Goal: Task Accomplishment & Management: Manage account settings

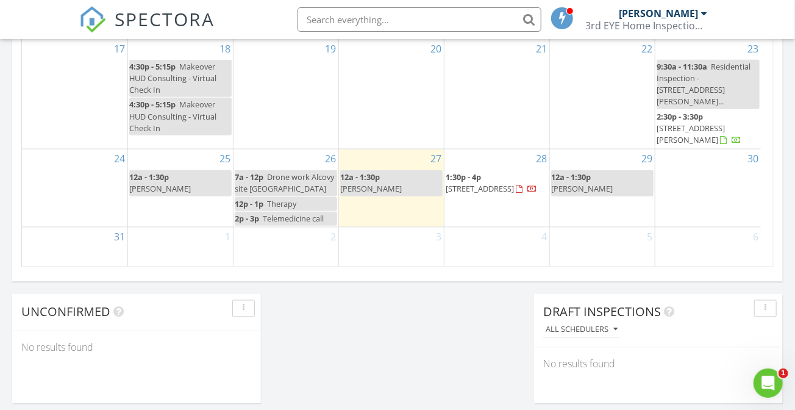
scroll to position [783, 0]
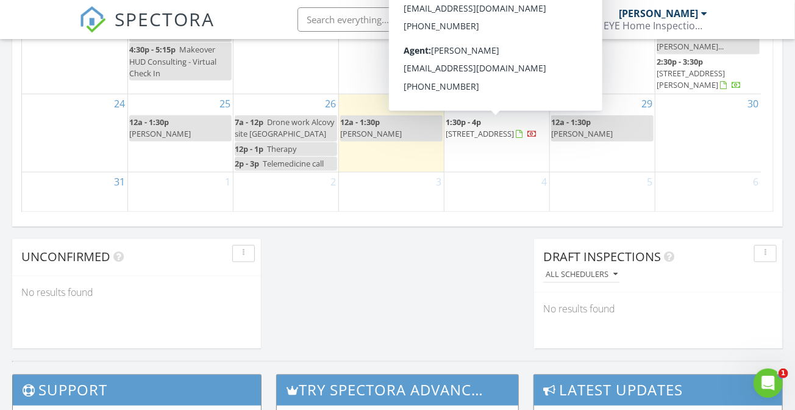
scroll to position [945, 0]
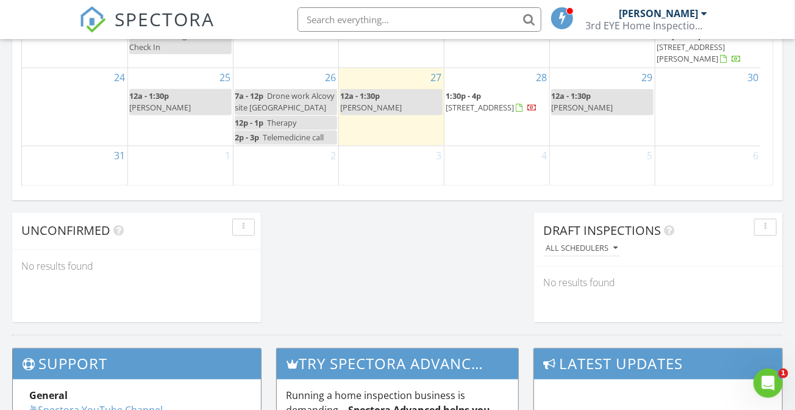
click at [491, 102] on span "180 Habersham Pl, Fayetteville 30214" at bounding box center [479, 107] width 68 height 11
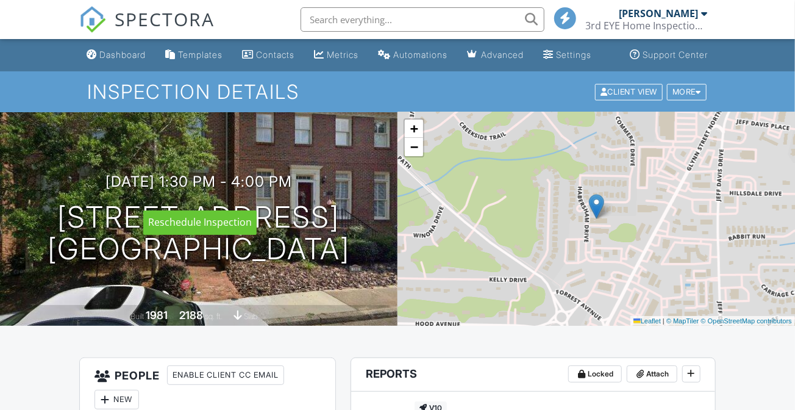
click at [221, 190] on h3 "08/28/2025 1:30 pm - 4:00 pm" at bounding box center [198, 181] width 186 height 16
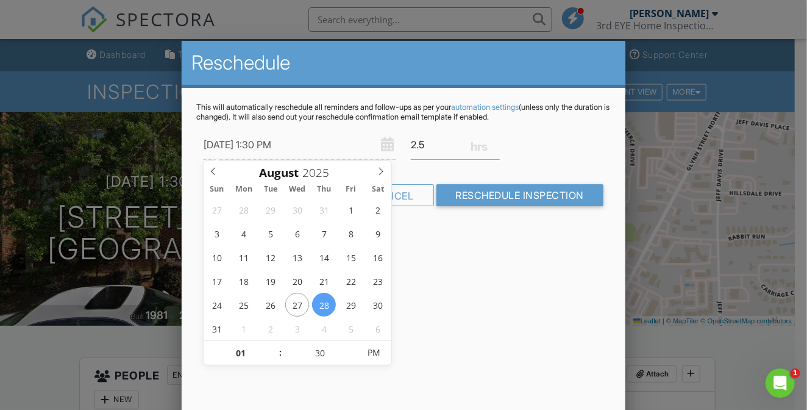
type input "08/28/2025 12:30 PM"
type input "12"
click at [271, 355] on span at bounding box center [274, 359] width 9 height 12
type input "08/28/2025 11:30 AM"
type input "11"
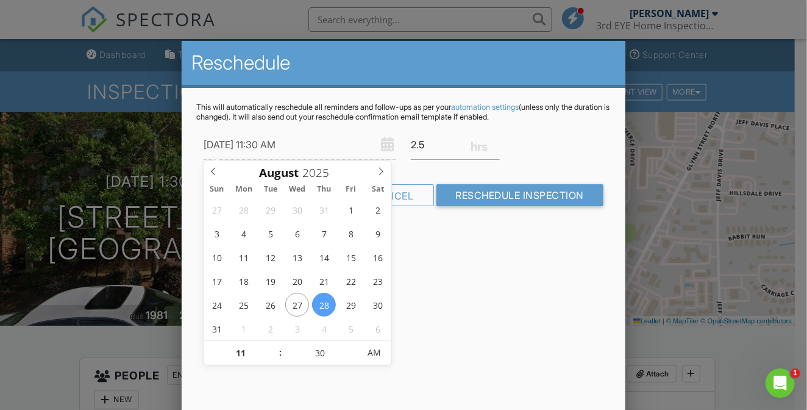
click at [271, 355] on span at bounding box center [274, 359] width 9 height 12
type input "08/28/2025 10:30 AM"
type input "10"
click at [271, 355] on span at bounding box center [274, 359] width 9 height 12
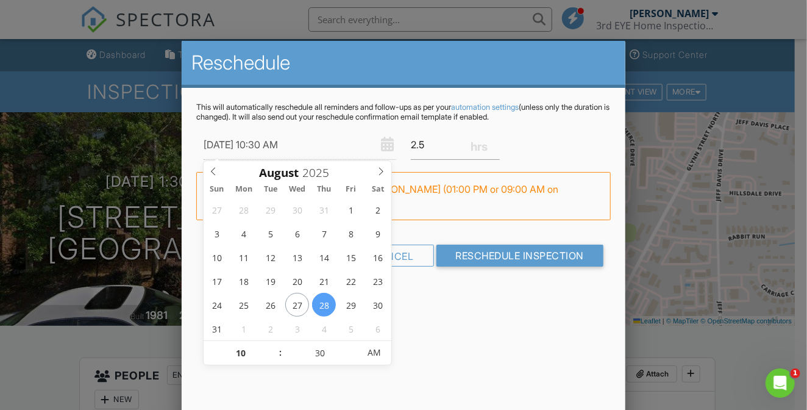
type input "08/28/2025 10:25 AM"
type input "25"
click at [353, 360] on span at bounding box center [353, 359] width 9 height 12
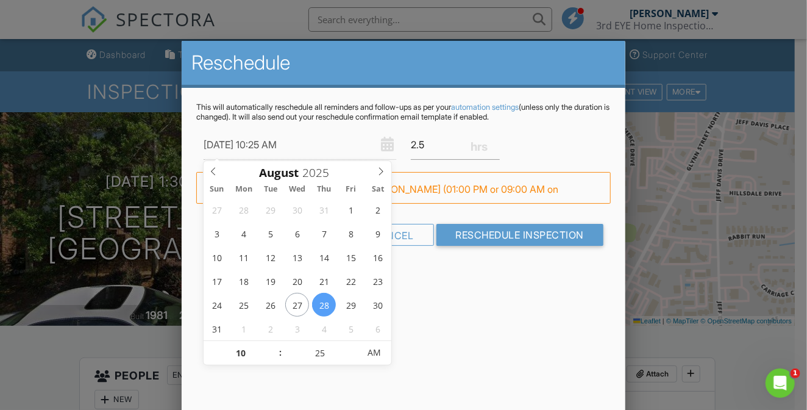
type input "08/28/2025 10:20 AM"
type input "20"
click at [353, 359] on span at bounding box center [353, 359] width 9 height 12
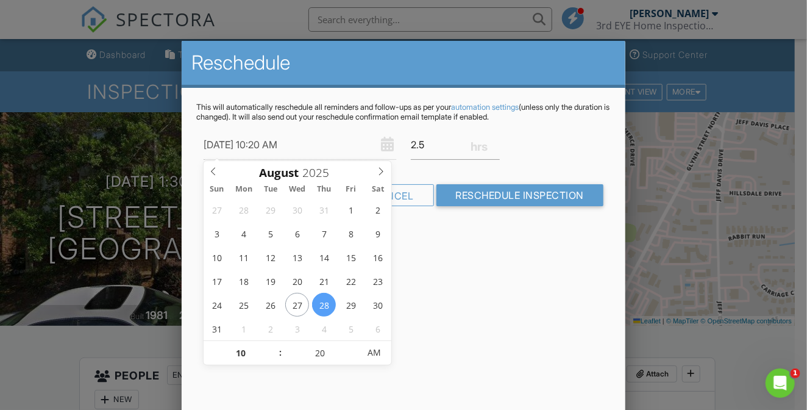
type input "08/28/2025 10:15 AM"
type input "15"
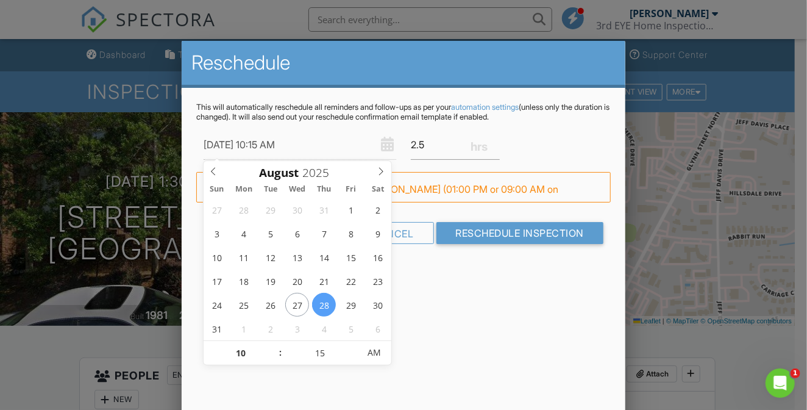
click at [353, 359] on span at bounding box center [353, 359] width 9 height 12
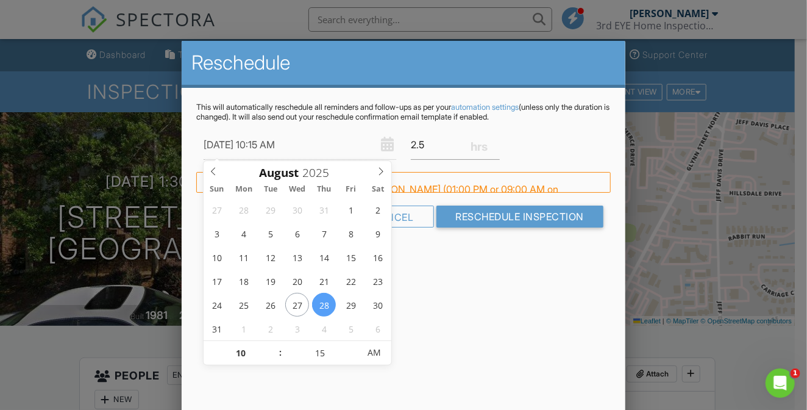
type input "08/28/2025 10:10 AM"
type input "10"
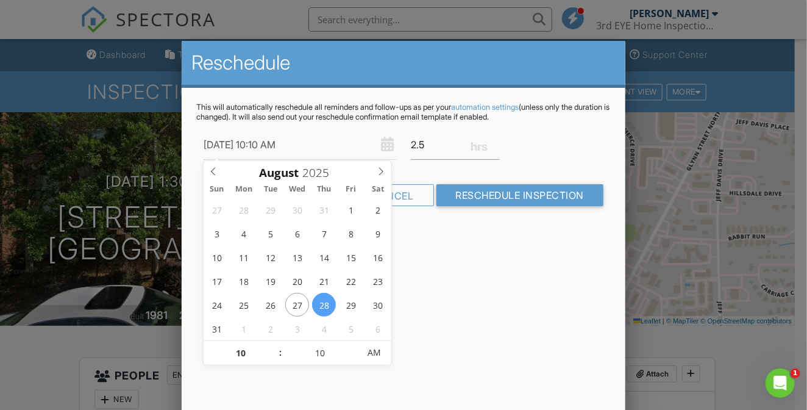
click at [353, 359] on span at bounding box center [353, 359] width 9 height 12
type input "08/28/2025 10:05 AM"
type input "05"
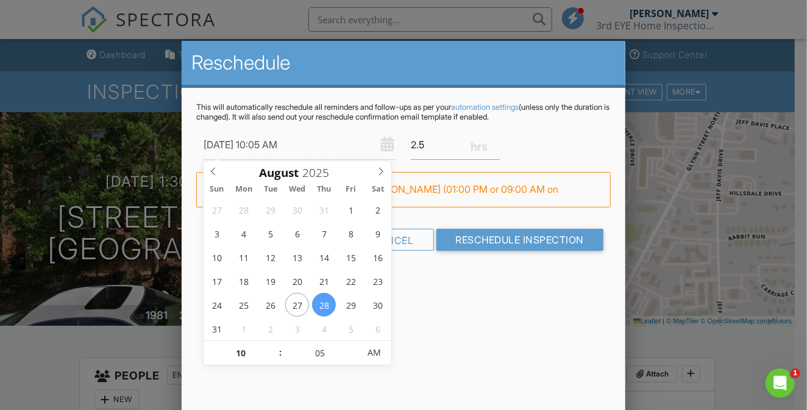
click at [353, 359] on span at bounding box center [353, 359] width 9 height 12
type input "[DATE] 10:00 AM"
type input "00"
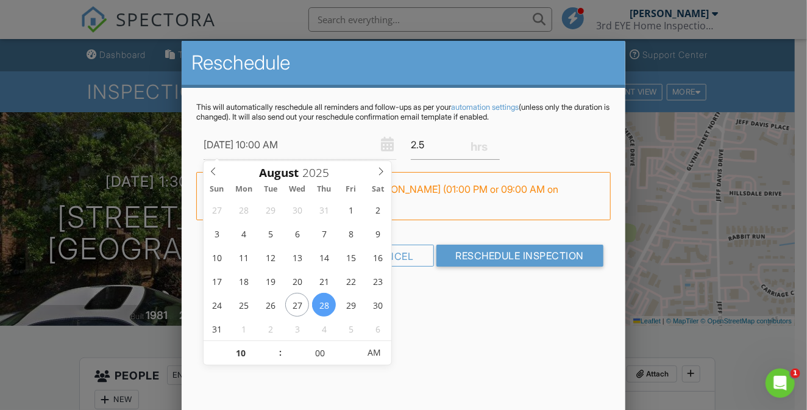
click at [353, 359] on span at bounding box center [353, 359] width 9 height 12
click at [483, 346] on div "Reschedule This will automatically reschedule all reminders and follow-ups as p…" at bounding box center [404, 254] width 444 height 427
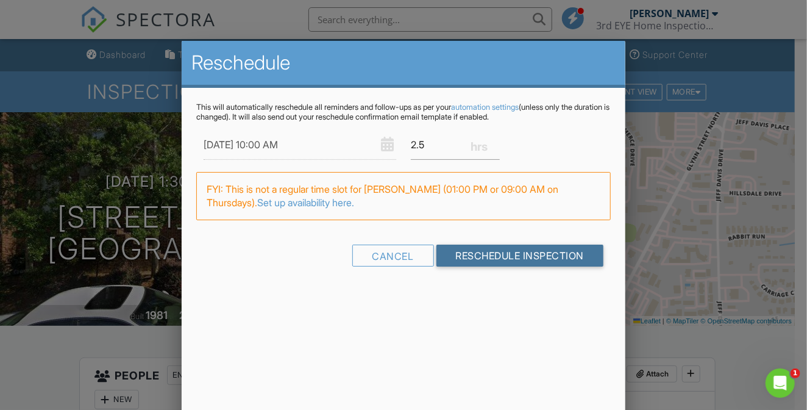
click at [494, 254] on input "Reschedule Inspection" at bounding box center [520, 255] width 168 height 22
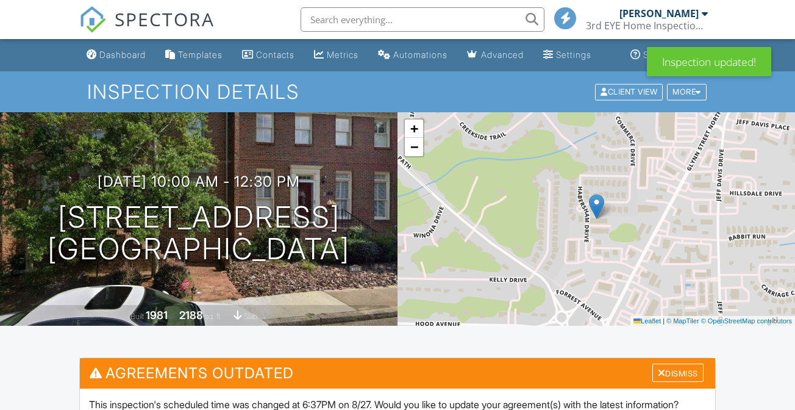
click at [683, 363] on div "Dismiss" at bounding box center [677, 372] width 51 height 19
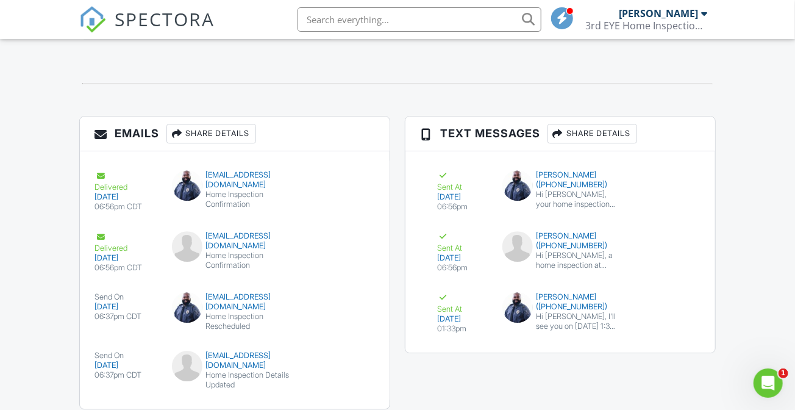
scroll to position [1568, 0]
